Goal: Find contact information: Find contact information

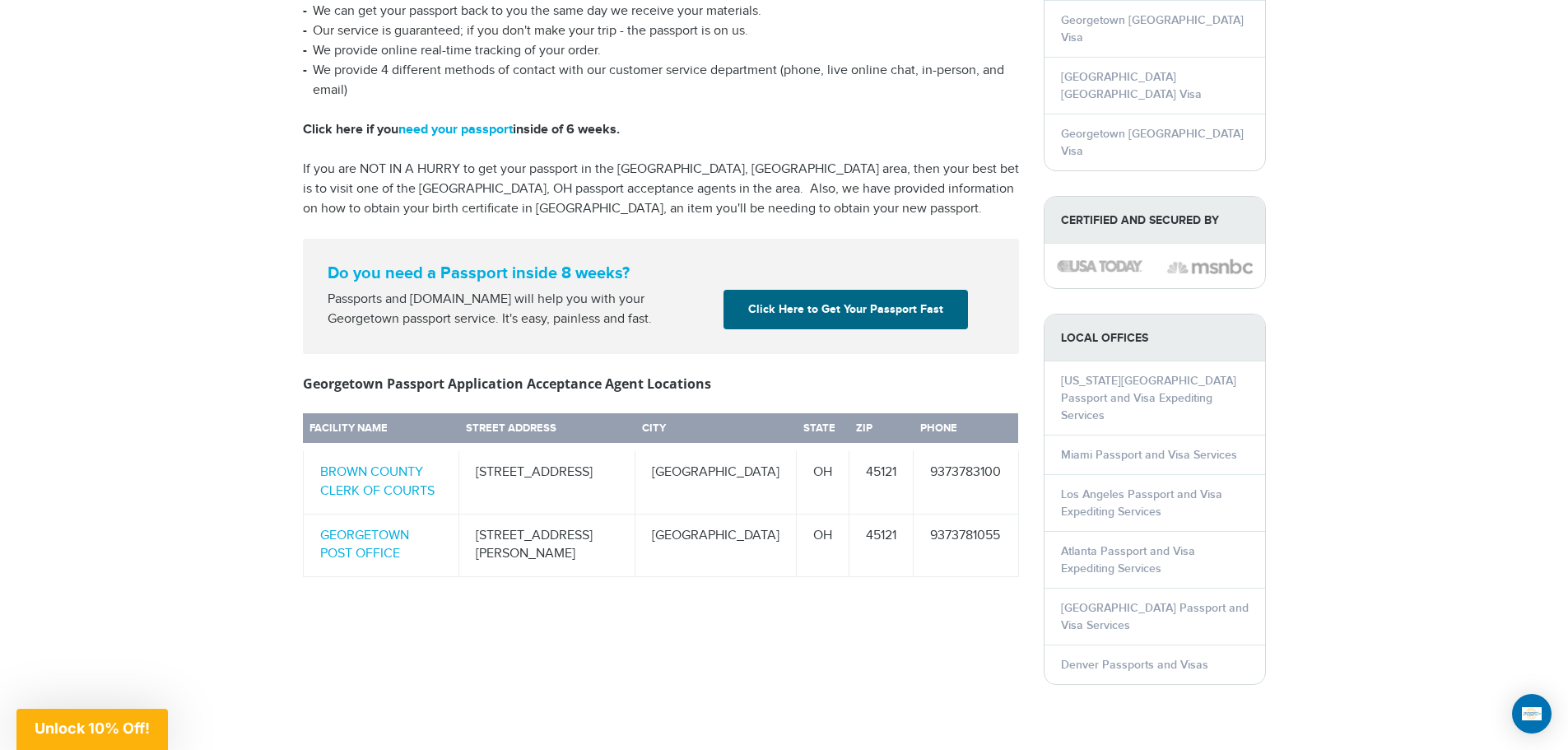
scroll to position [576, 0]
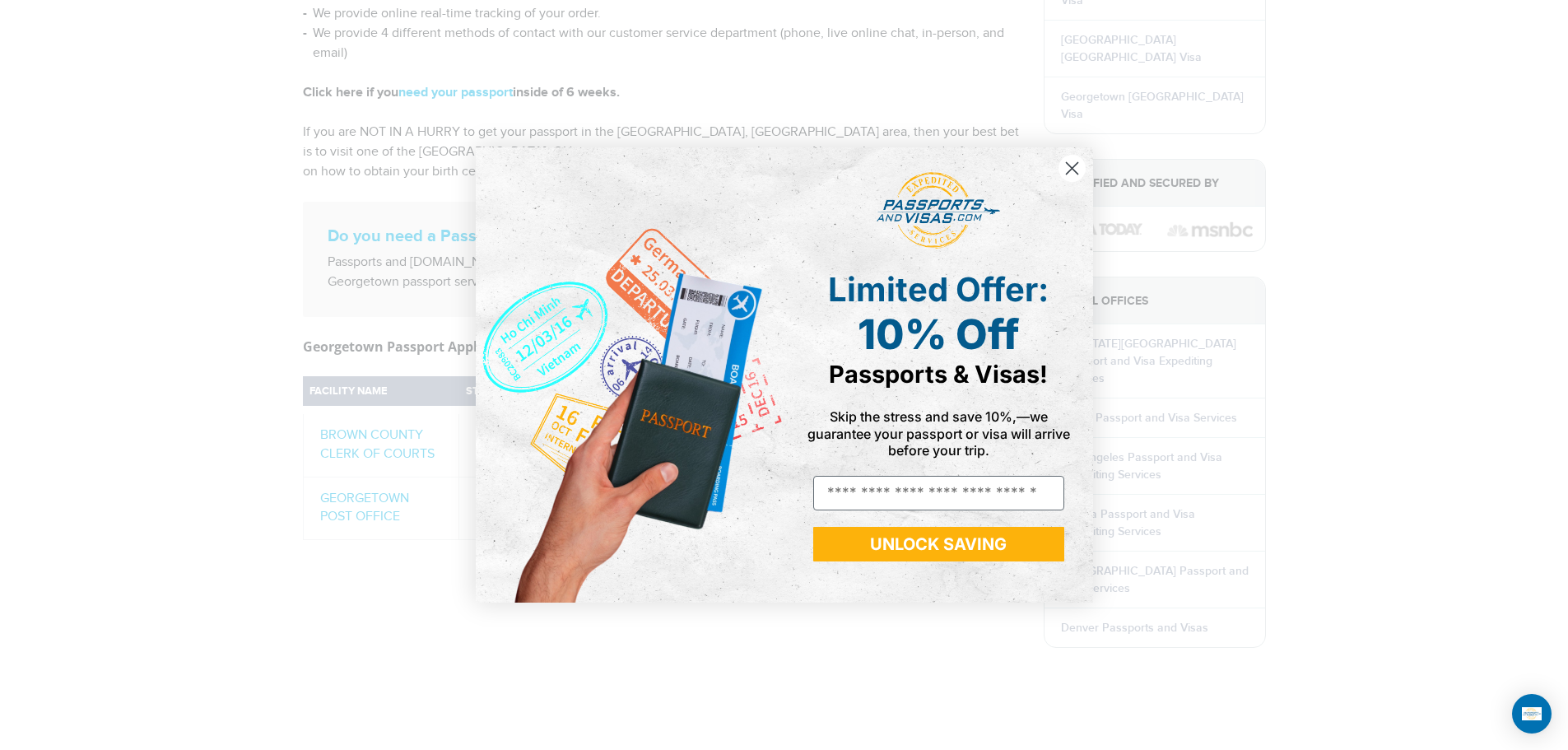
click at [1074, 162] on circle "Close dialog" at bounding box center [1071, 168] width 27 height 27
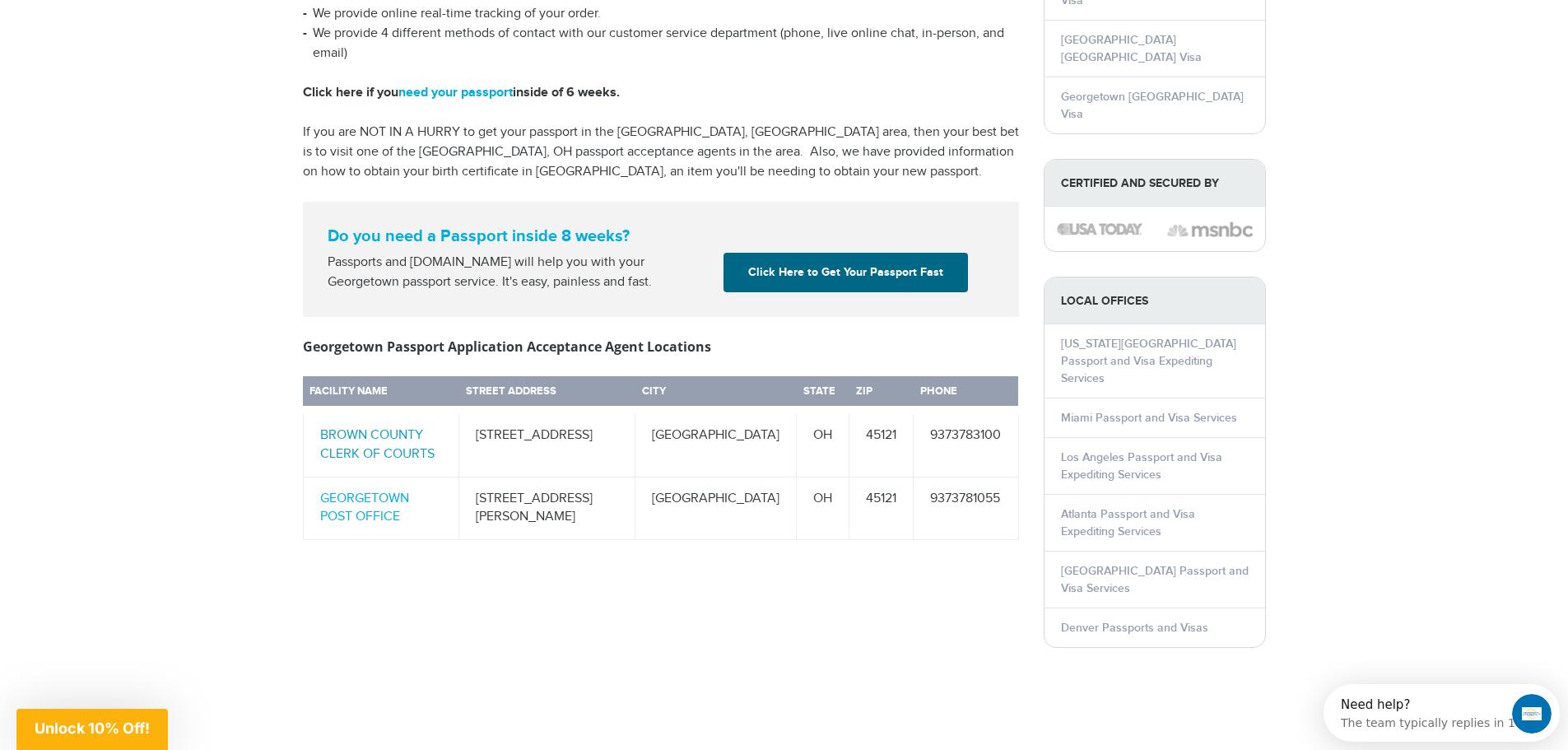
scroll to position [0, 0]
click at [385, 428] on link "BROWN COUNTY CLERK OF COURTS" at bounding box center [377, 444] width 114 height 35
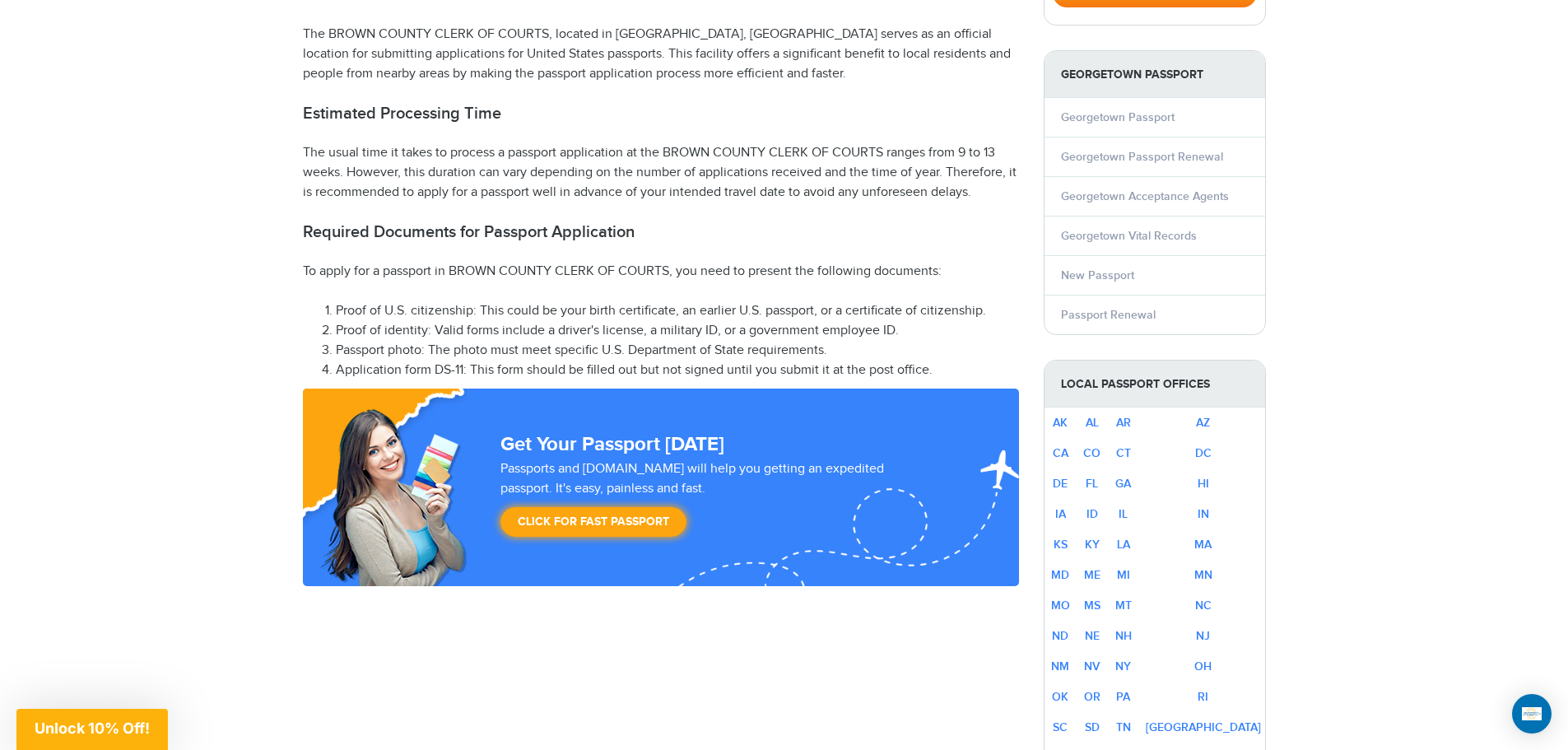
scroll to position [494, 0]
